Goal: Task Accomplishment & Management: Manage account settings

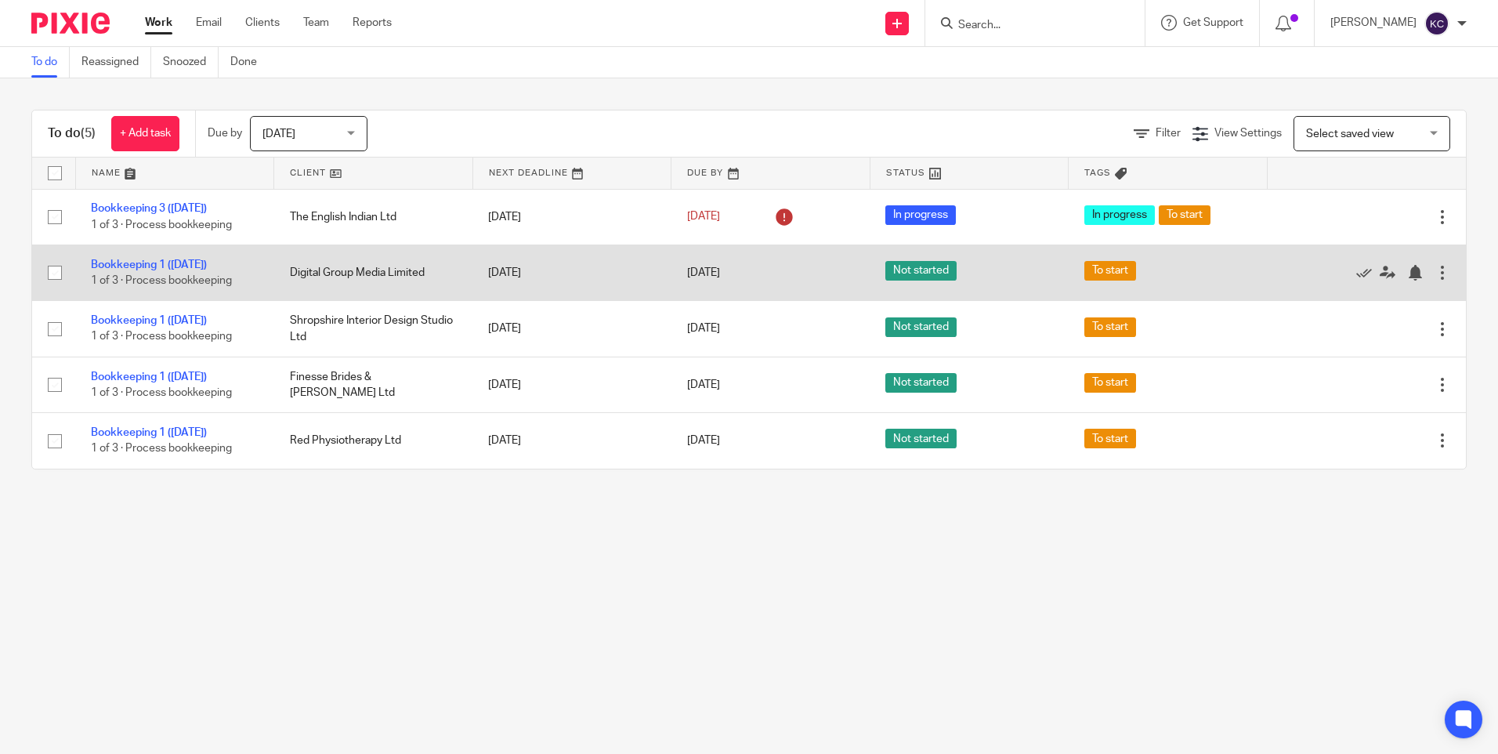
click at [1434, 268] on div at bounding box center [1442, 273] width 16 height 16
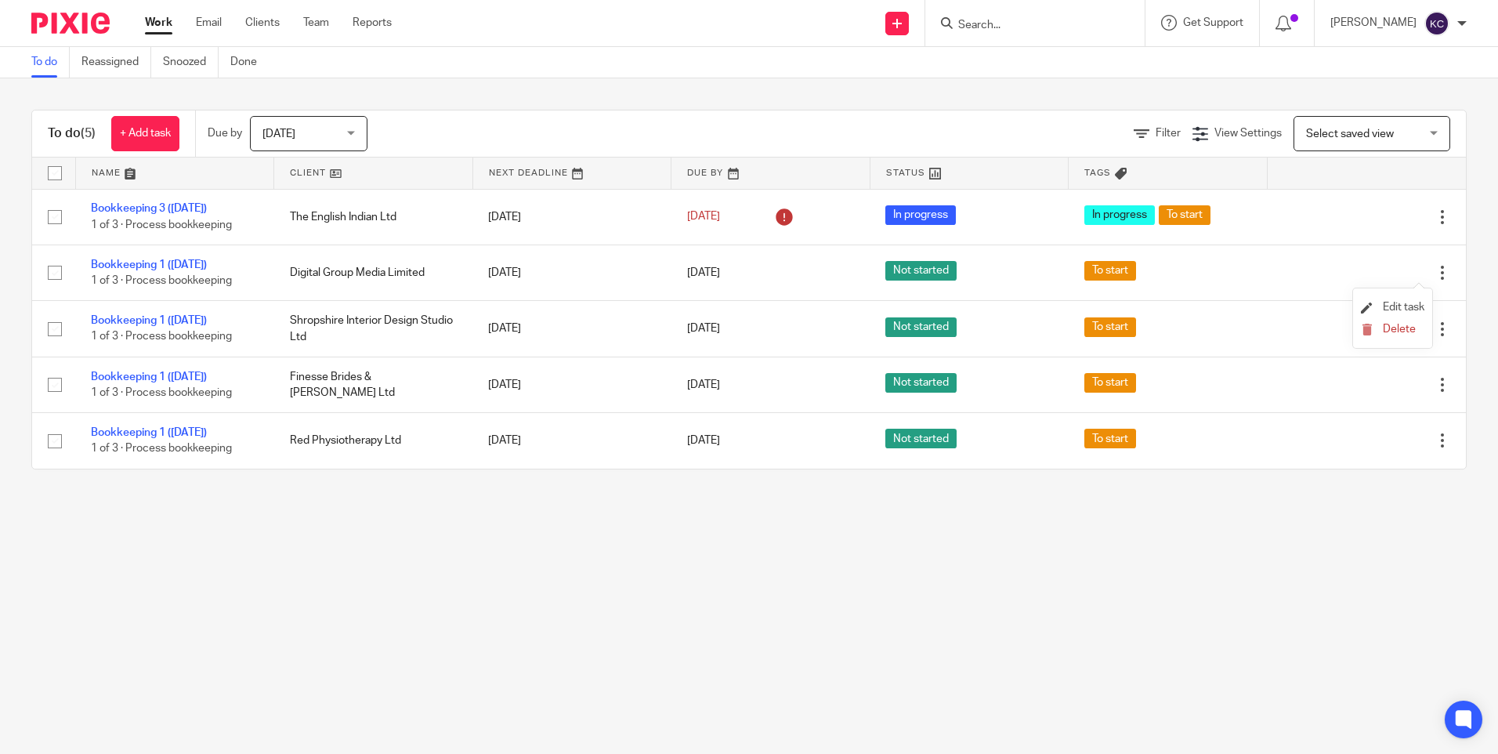
click at [1405, 298] on li "Edit task" at bounding box center [1392, 308] width 63 height 24
click at [1405, 309] on span "Edit task" at bounding box center [1404, 307] width 42 height 11
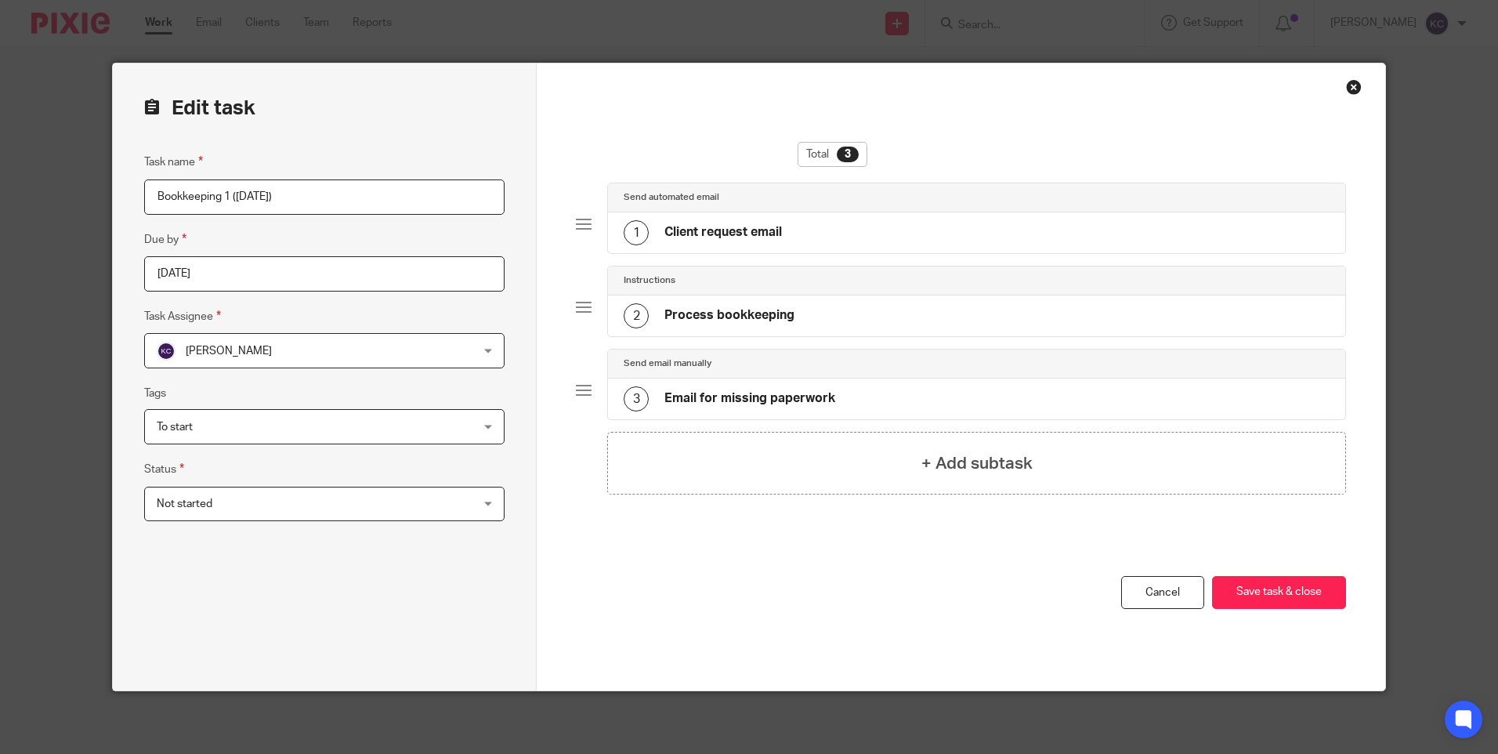
click at [1348, 85] on div "Close this dialog window" at bounding box center [1354, 87] width 16 height 16
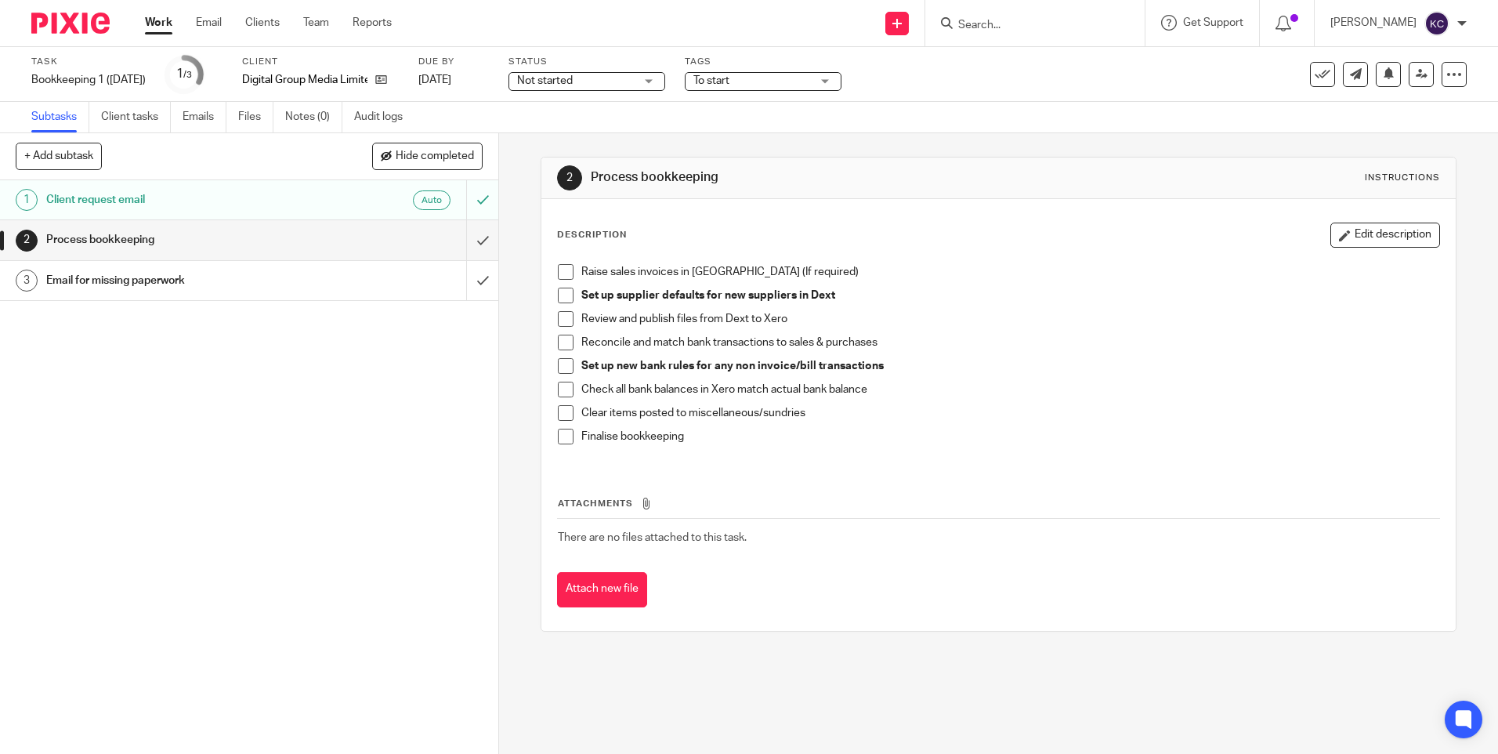
click at [160, 20] on link "Work" at bounding box center [158, 23] width 27 height 16
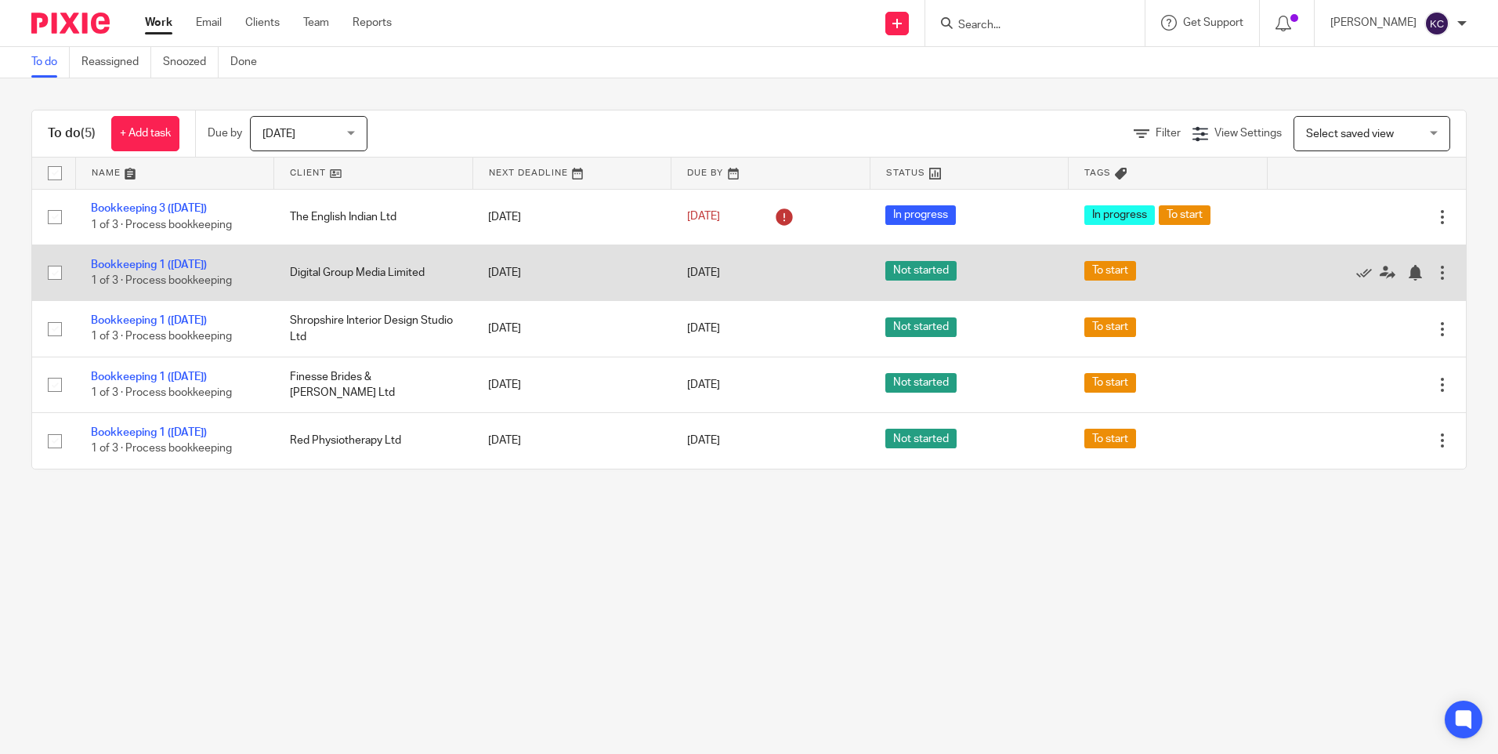
click at [1434, 266] on div at bounding box center [1442, 273] width 16 height 16
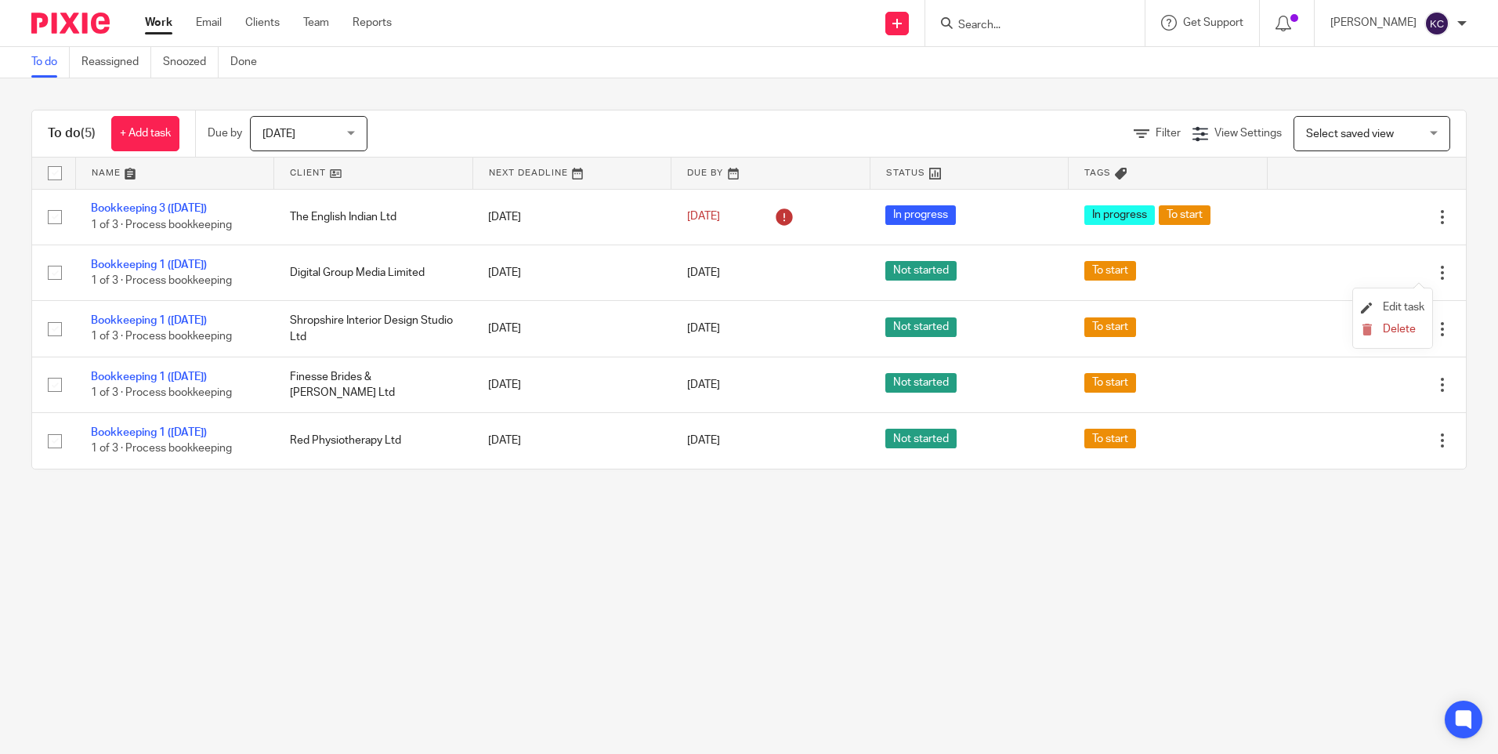
click at [1402, 301] on li "Edit task" at bounding box center [1392, 308] width 63 height 24
click at [1408, 305] on span "Edit task" at bounding box center [1404, 307] width 42 height 11
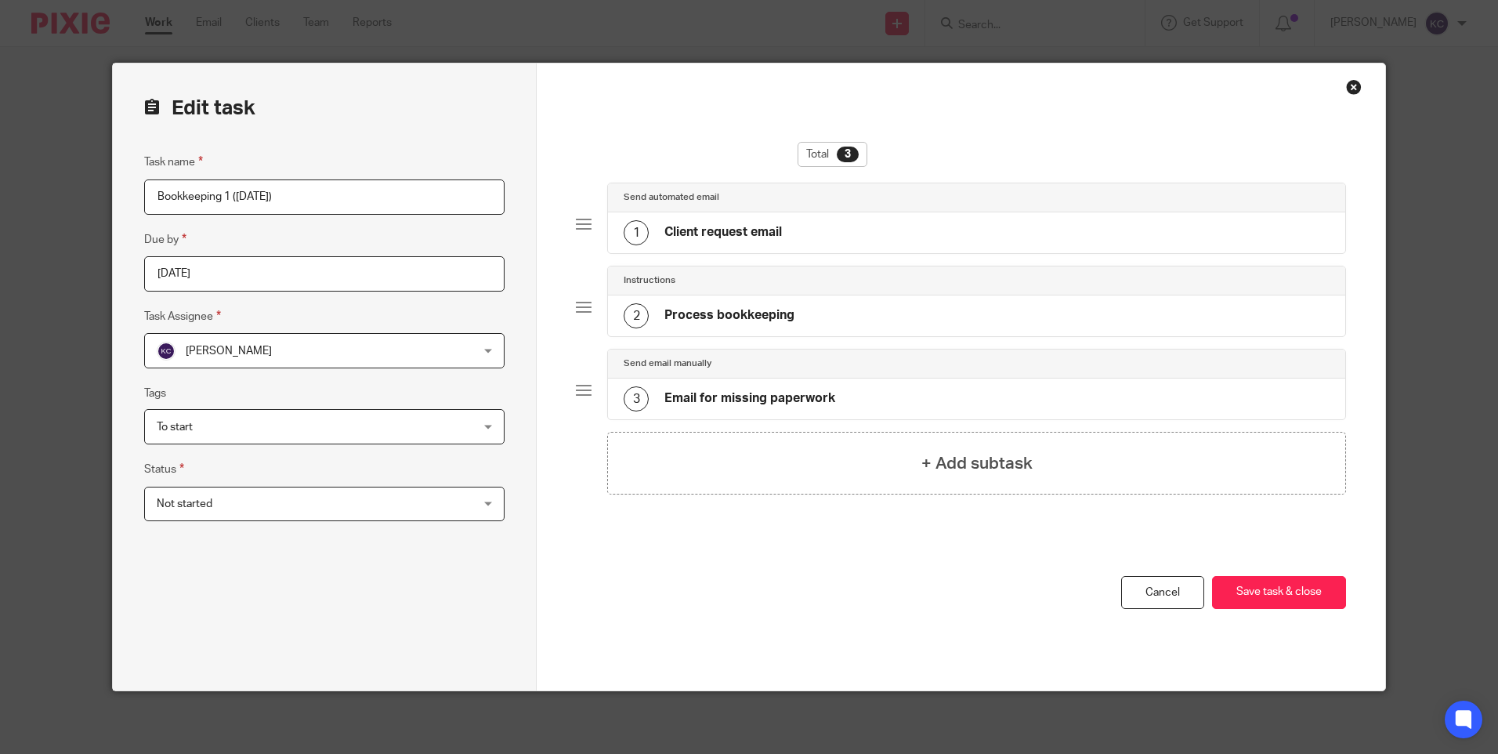
click at [477, 502] on div "Not started Not started" at bounding box center [324, 503] width 360 height 35
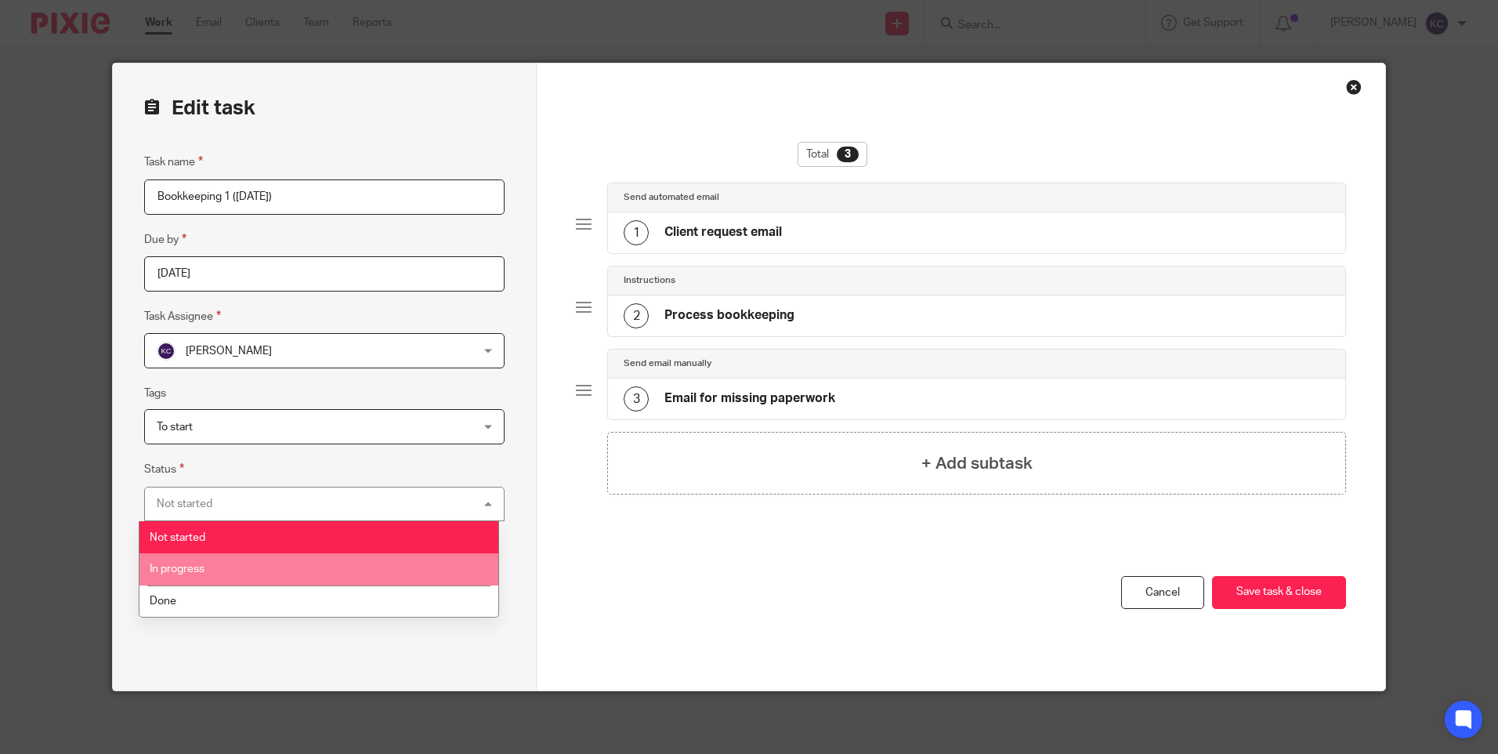
click at [224, 560] on li "In progress" at bounding box center [318, 569] width 359 height 32
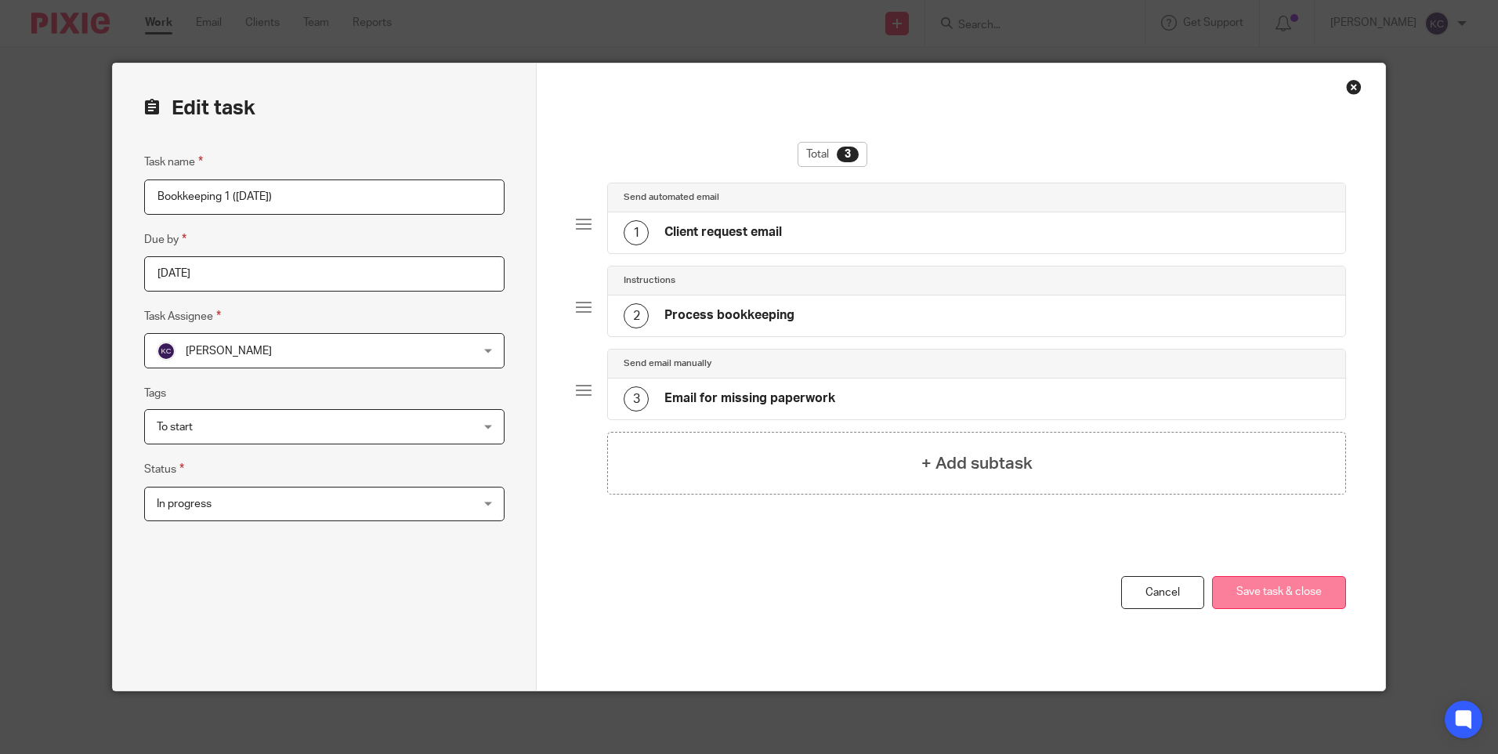
click at [1292, 590] on button "Save task & close" at bounding box center [1279, 593] width 134 height 34
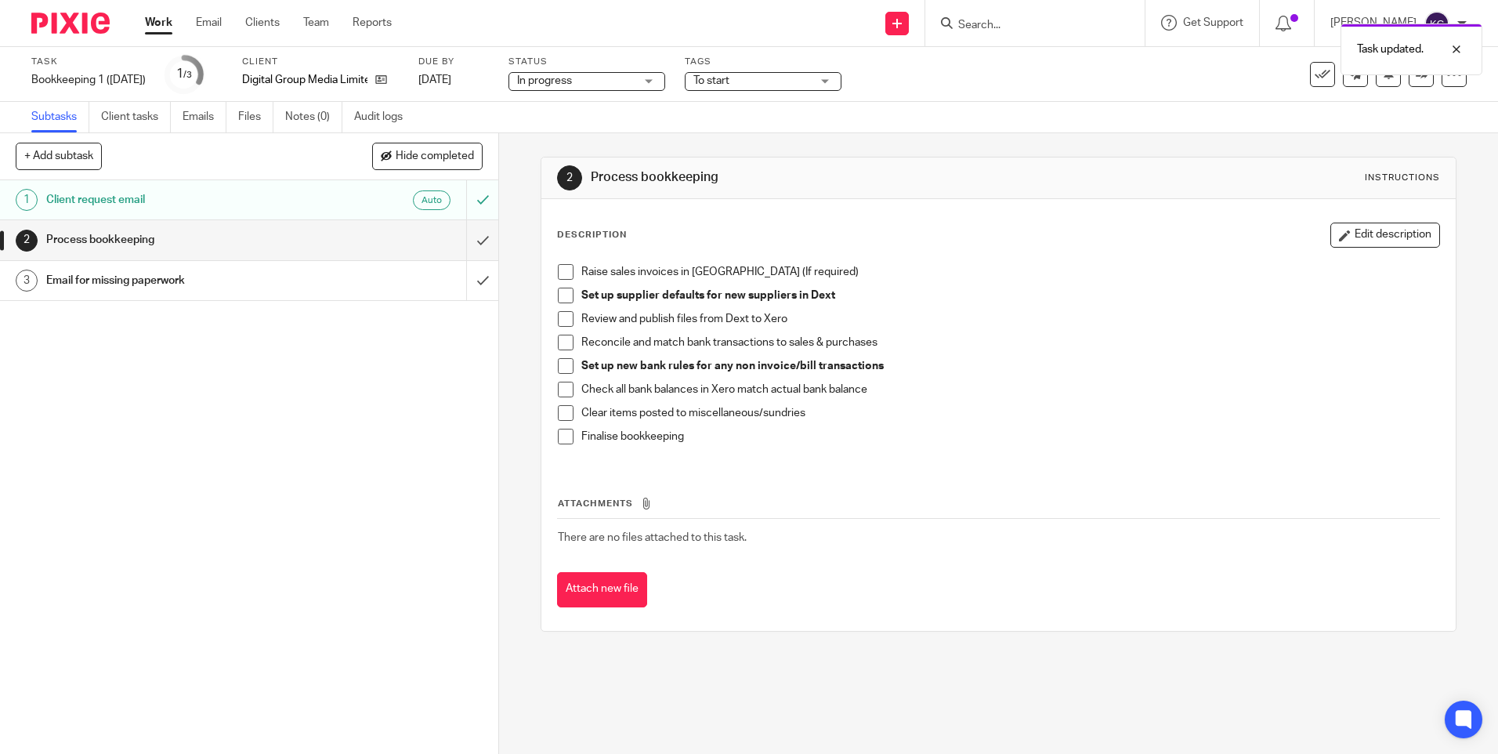
click at [157, 24] on link "Work" at bounding box center [158, 23] width 27 height 16
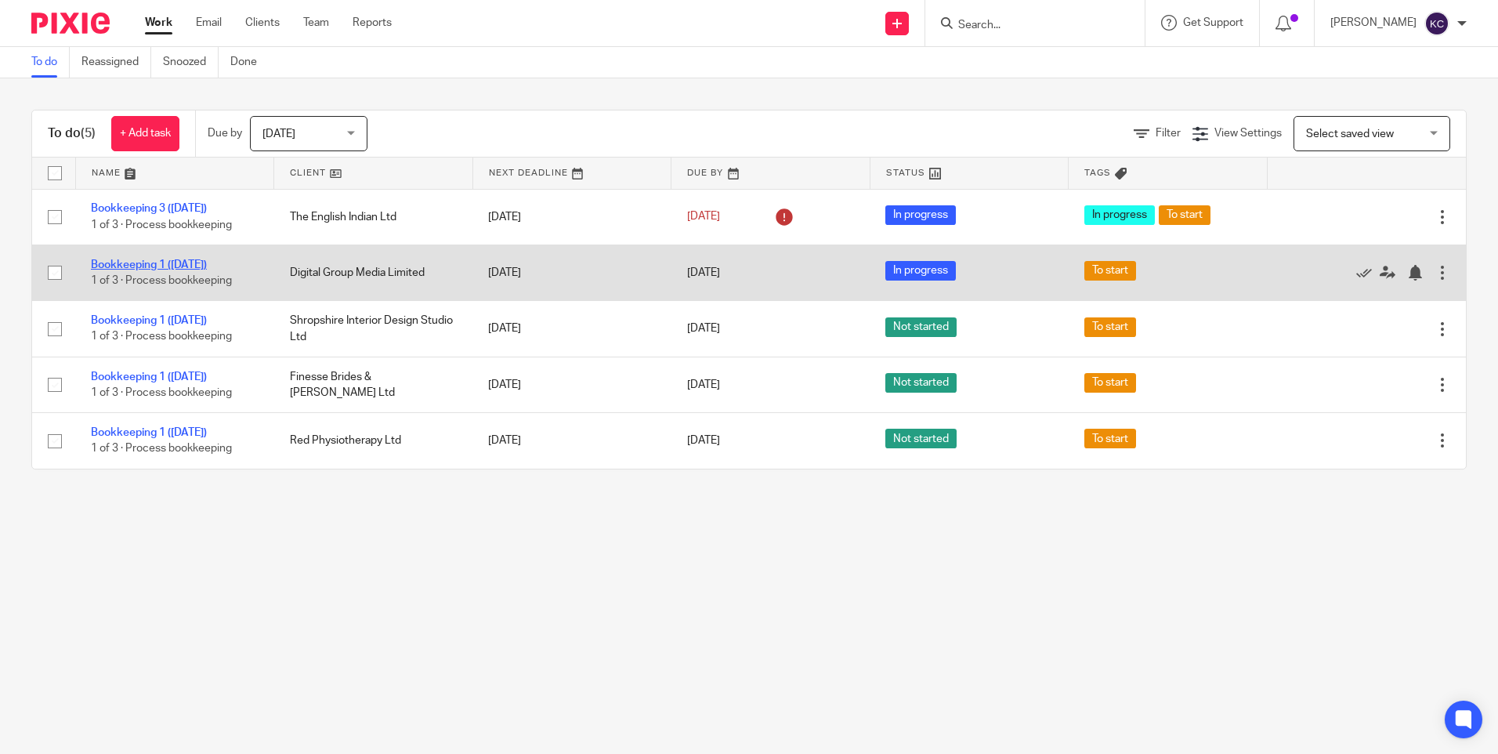
click at [128, 268] on link "Bookkeeping 1 ([DATE])" at bounding box center [149, 264] width 116 height 11
